Goal: Information Seeking & Learning: Learn about a topic

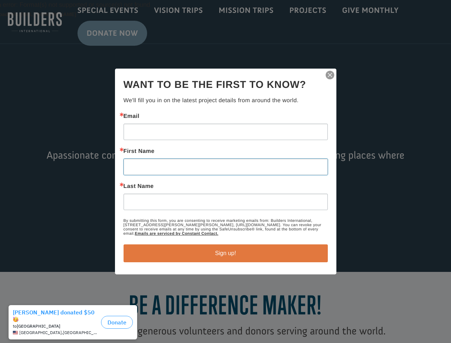
click at [225, 171] on input "First Name" at bounding box center [226, 167] width 204 height 16
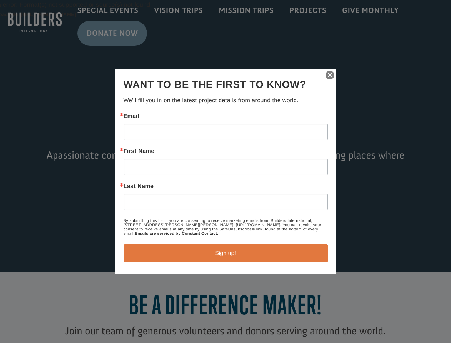
click at [330, 75] on img "button" at bounding box center [330, 75] width 10 height 10
click at [226, 253] on div "Video Player Media error: Format(s) not supported or source(s) not found Downlo…" at bounding box center [225, 136] width 451 height 272
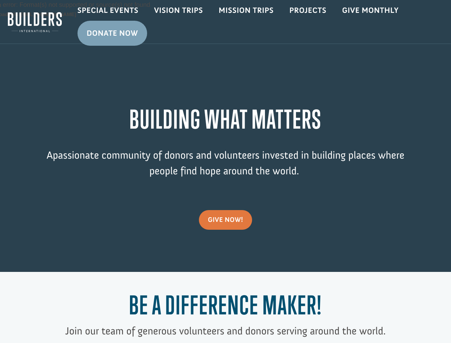
click at [75, 322] on h1 "Be a Difference Maker!" at bounding box center [225, 306] width 361 height 33
click at [117, 318] on h1 "Be a Difference Maker!" at bounding box center [225, 306] width 361 height 33
